Goal: Check status: Check status

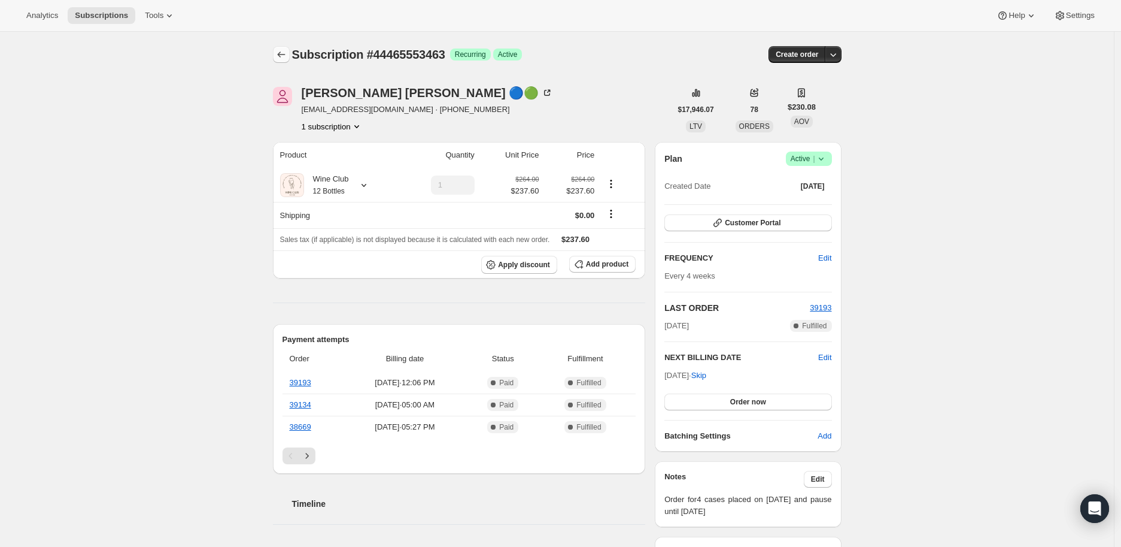
click at [279, 56] on icon "Subscriptions" at bounding box center [281, 54] width 12 height 12
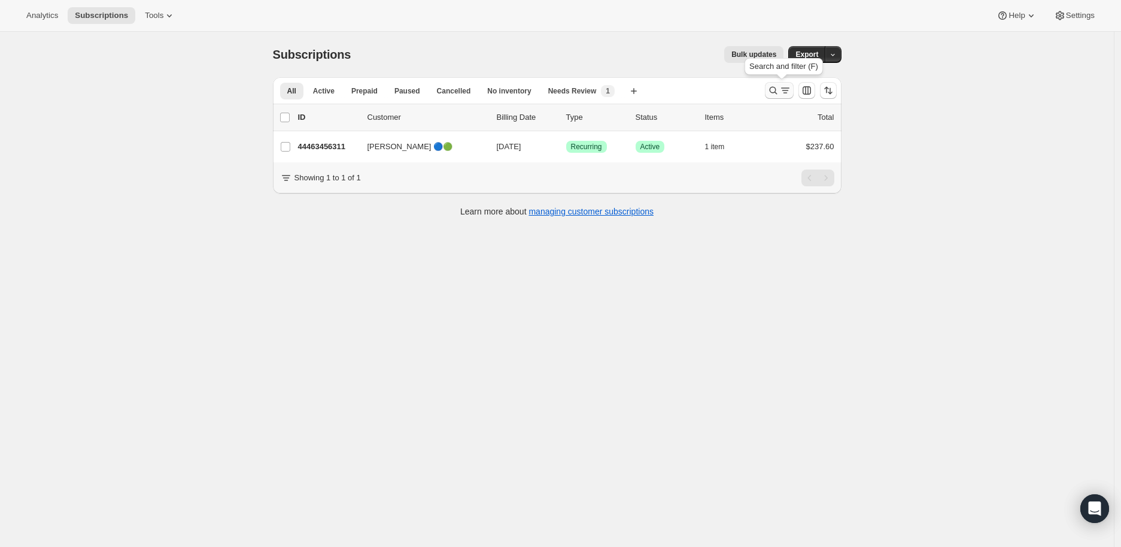
click at [770, 89] on icon "Search and filter results" at bounding box center [773, 90] width 12 height 12
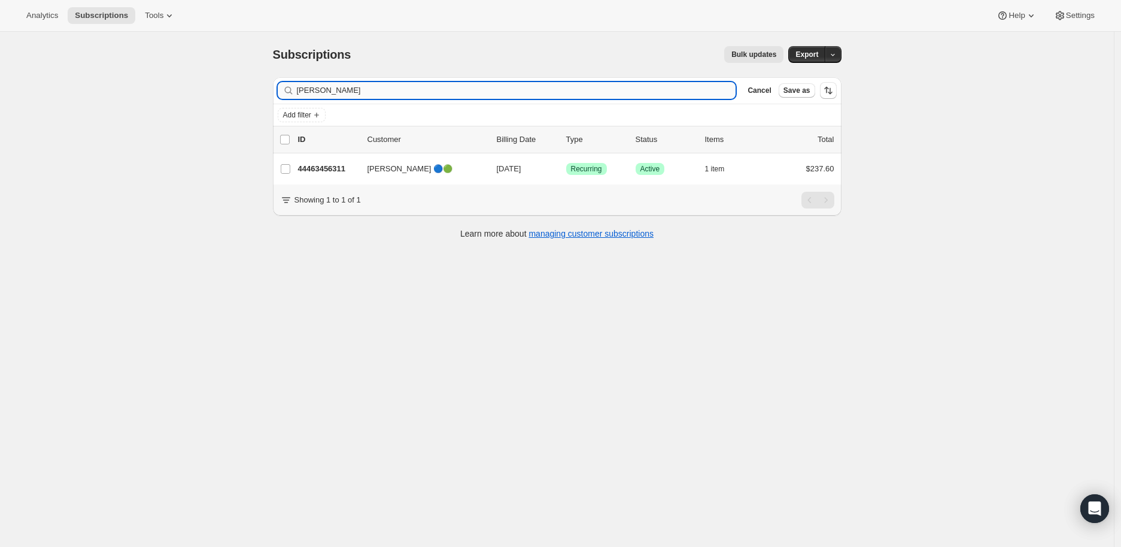
drag, startPoint x: 341, startPoint y: 87, endPoint x: 302, endPoint y: 90, distance: 39.6
click at [302, 90] on input "[PERSON_NAME]" at bounding box center [516, 90] width 439 height 17
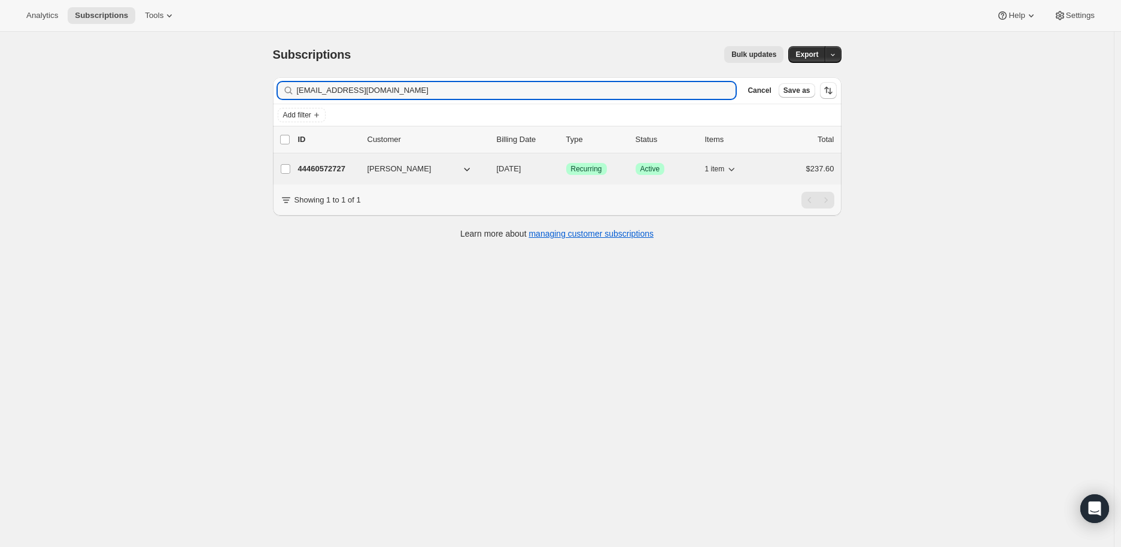
type input "[EMAIL_ADDRESS][DOMAIN_NAME]"
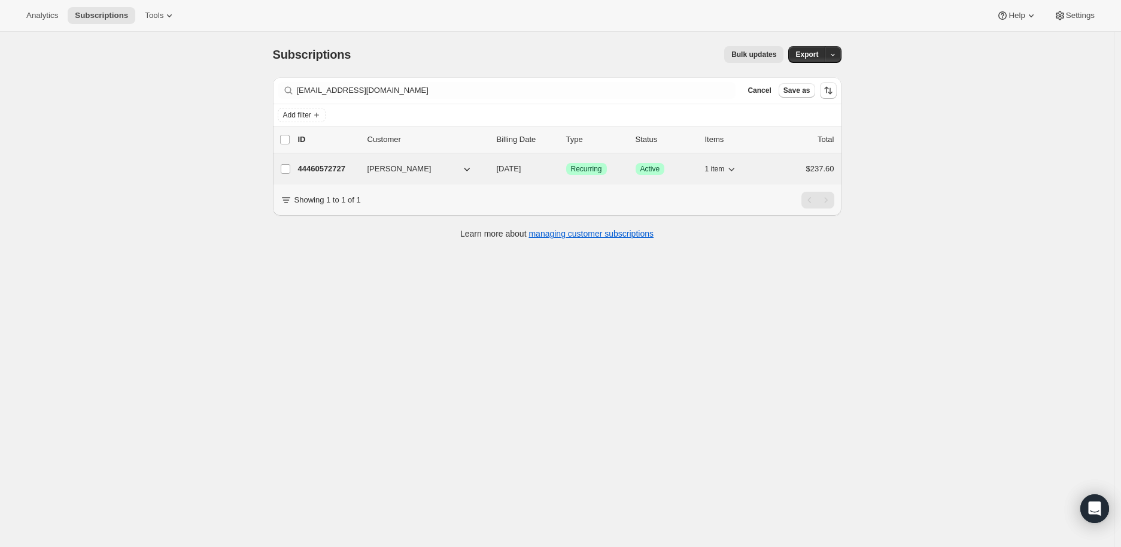
click at [314, 168] on p "44460572727" at bounding box center [328, 169] width 60 height 12
